Goal: Task Accomplishment & Management: Use online tool/utility

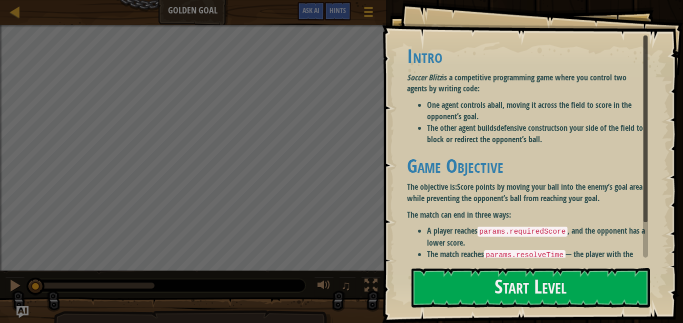
click at [506, 74] on p "Soccer Blitz is a competitive programming game where you control two agents by …" at bounding box center [527, 83] width 241 height 23
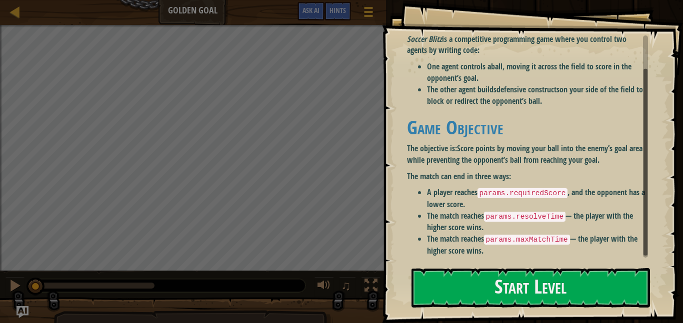
scroll to position [40, 0]
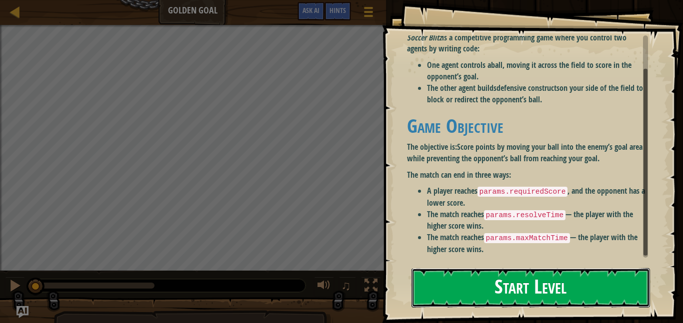
click at [496, 288] on button "Start Level" at bounding box center [530, 287] width 238 height 39
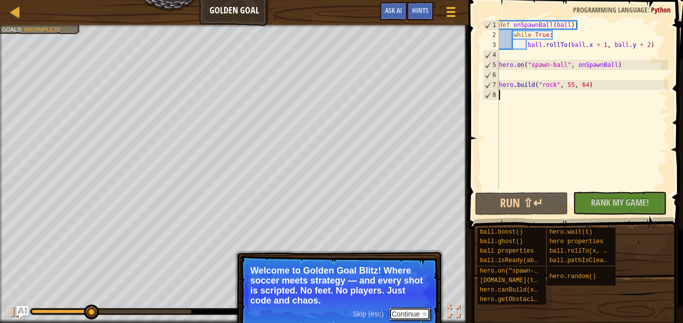
click at [397, 310] on button "Continue" at bounding box center [409, 314] width 41 height 13
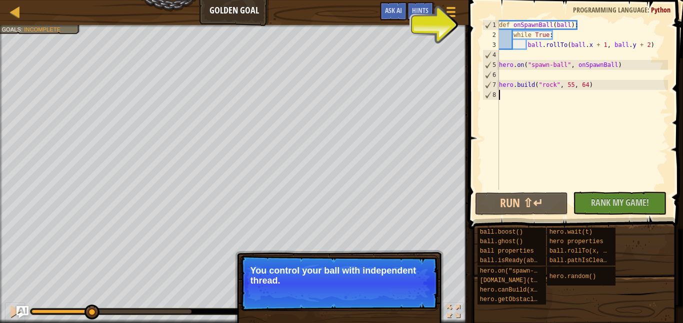
click at [397, 310] on p "Skip (esc) Continue You control your ball with independent thread." at bounding box center [339, 283] width 198 height 56
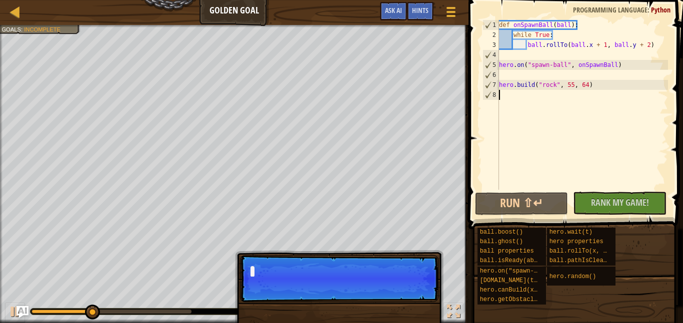
click at [411, 292] on p "Skip (esc) Continue" at bounding box center [339, 278] width 198 height 47
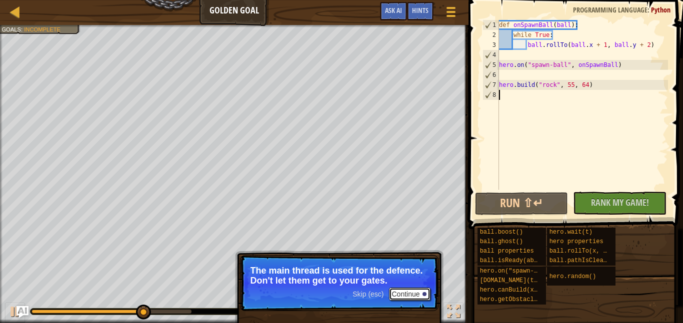
click at [399, 294] on button "Continue" at bounding box center [409, 294] width 41 height 13
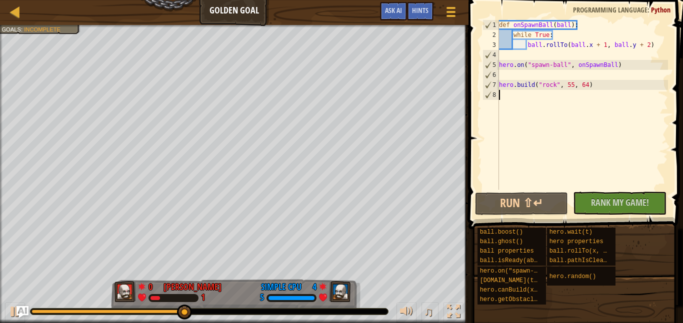
click at [521, 45] on div "def onSpawnBall ( ball ) : while True : ball . rollTo ( ball . x + 1 , ball . y…" at bounding box center [582, 115] width 171 height 190
type textarea "ball.rollTo(ball.x + 1, ball.y + 2)"
click at [12, 15] on div at bounding box center [15, 11] width 12 height 12
